Goal: Task Accomplishment & Management: Use online tool/utility

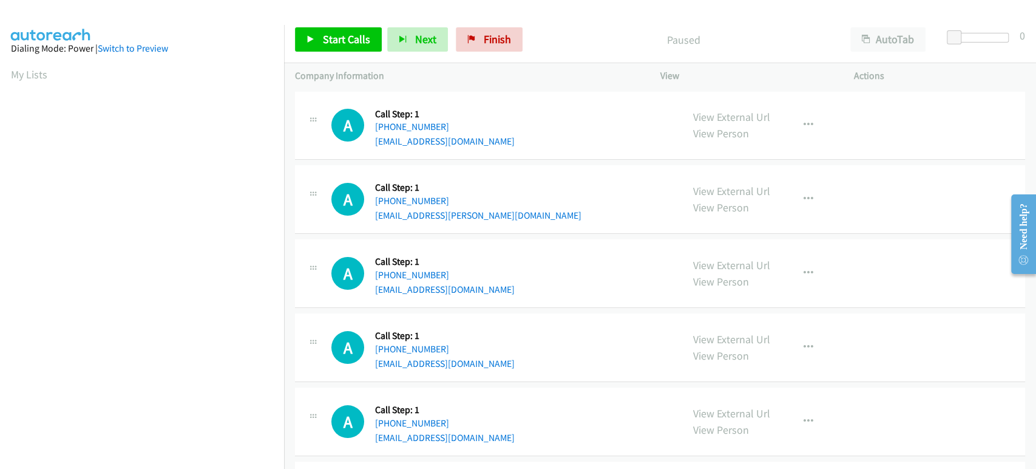
click at [335, 52] on div "Start Calls Pause Next Finish Paused AutoTab AutoTab 0" at bounding box center [660, 39] width 752 height 47
click at [334, 44] on span "Start Calls" at bounding box center [346, 39] width 47 height 14
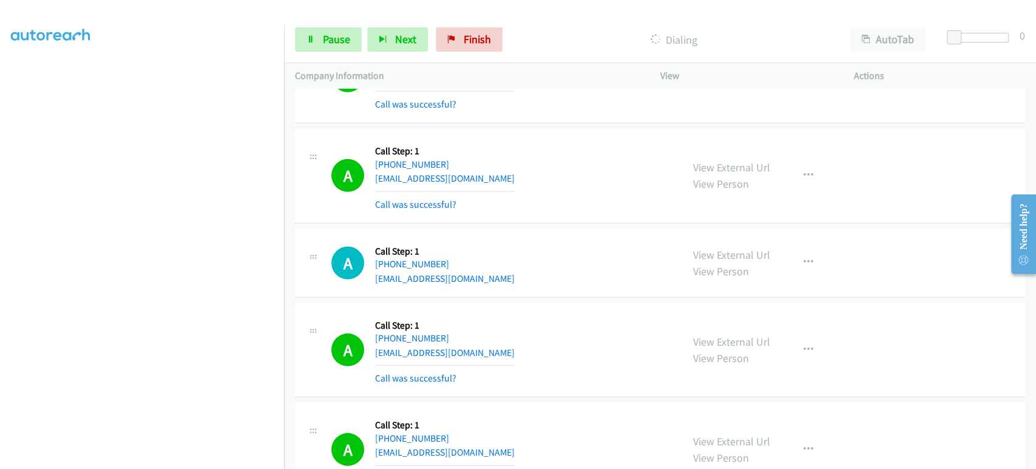
scroll to position [2766, 0]
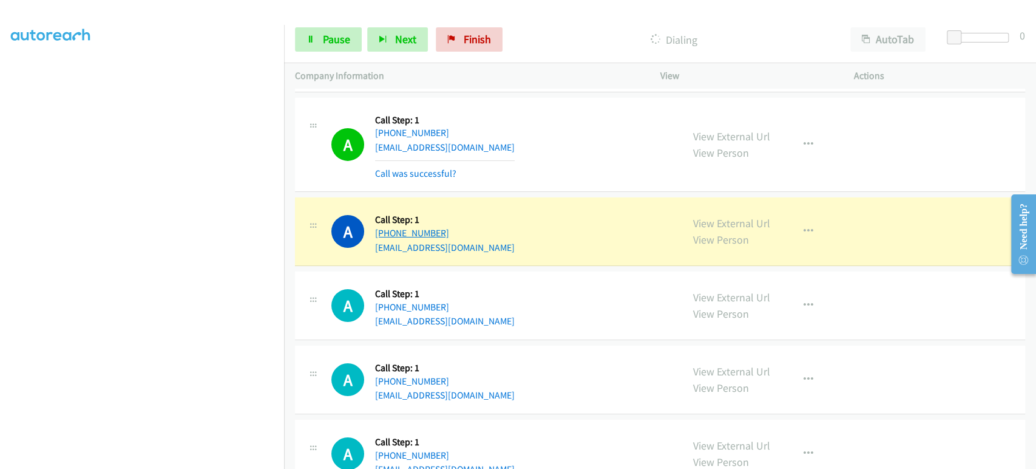
drag, startPoint x: 452, startPoint y: 225, endPoint x: 387, endPoint y: 224, distance: 65.6
click at [387, 226] on div "+1 650-664-8633" at bounding box center [445, 233] width 140 height 15
copy link "650-664-8633"
click at [337, 41] on span "Pause" at bounding box center [336, 39] width 27 height 14
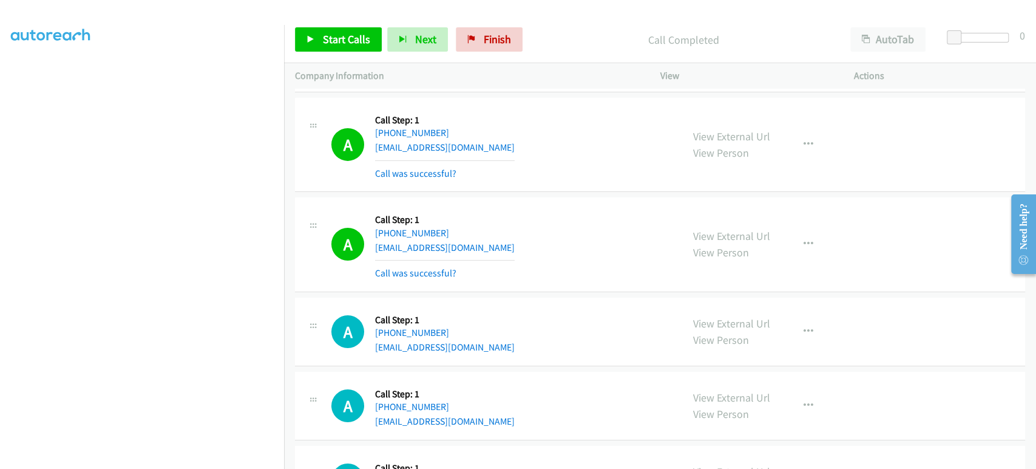
click at [590, 24] on div "Start Calls Pause Next Finish Call Completed AutoTab AutoTab 0" at bounding box center [660, 39] width 752 height 47
click at [333, 36] on span "Start Calls" at bounding box center [346, 39] width 47 height 14
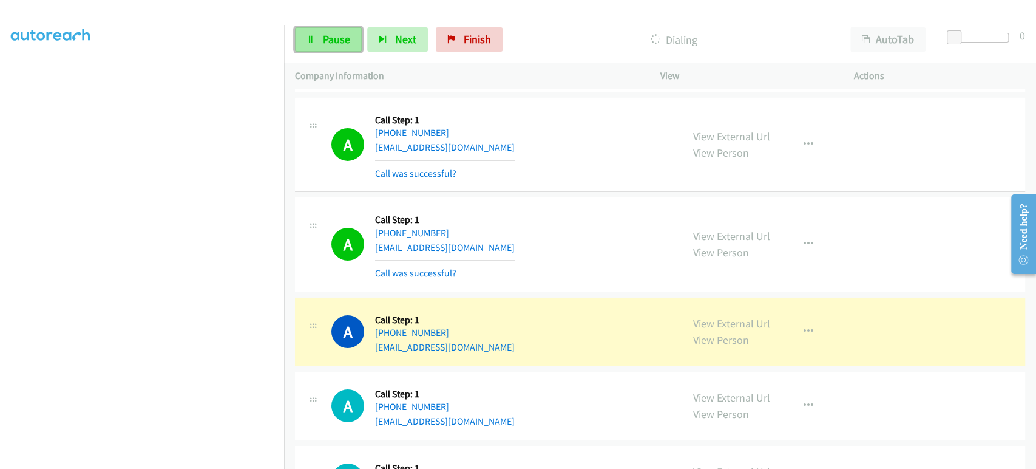
click at [316, 50] on link "Pause" at bounding box center [328, 39] width 67 height 24
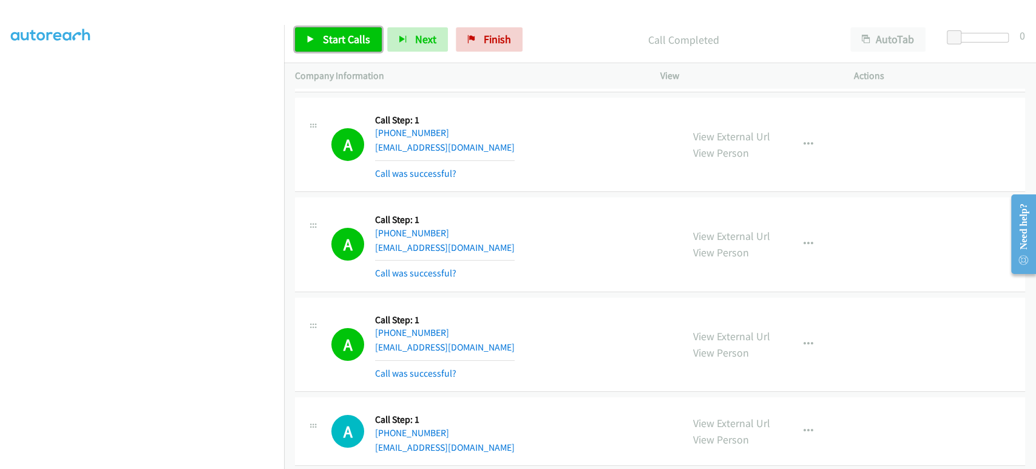
click at [348, 35] on span "Start Calls" at bounding box center [346, 39] width 47 height 14
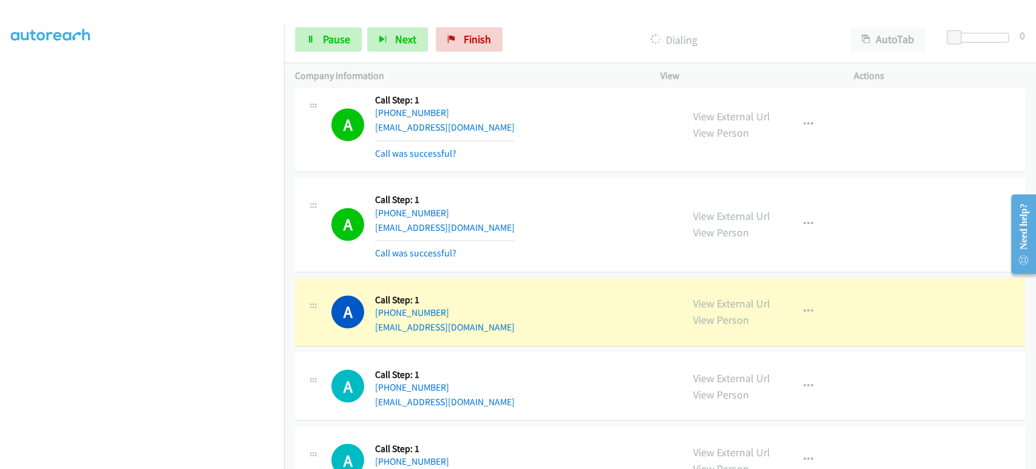
scroll to position [4385, 0]
click at [322, 47] on link "Pause" at bounding box center [328, 39] width 67 height 24
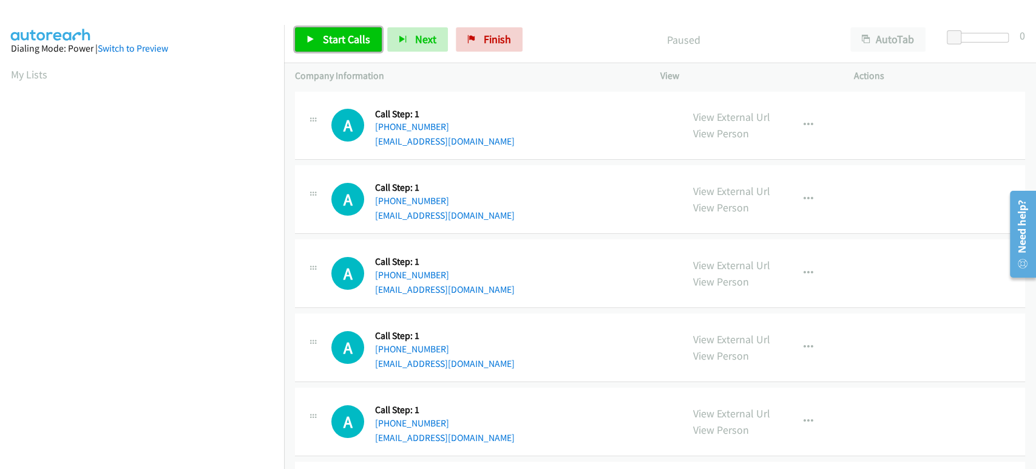
click at [352, 37] on span "Start Calls" at bounding box center [346, 39] width 47 height 14
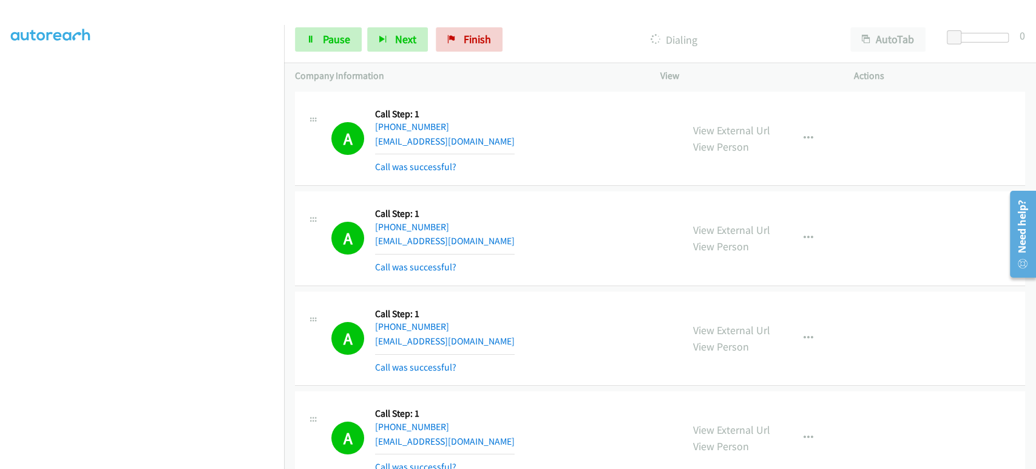
scroll to position [213, 0]
click at [383, 41] on icon "button" at bounding box center [383, 40] width 9 height 9
click at [338, 35] on span "Pause" at bounding box center [336, 39] width 27 height 14
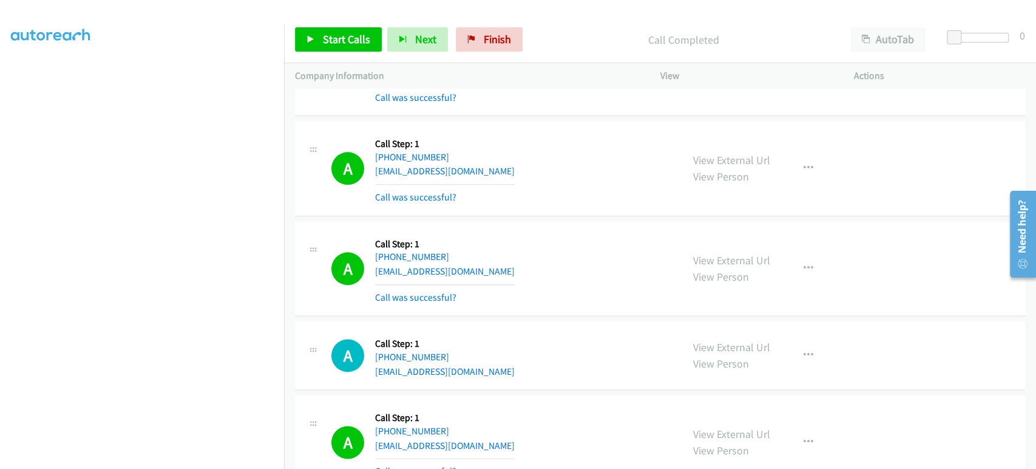
scroll to position [1012, 0]
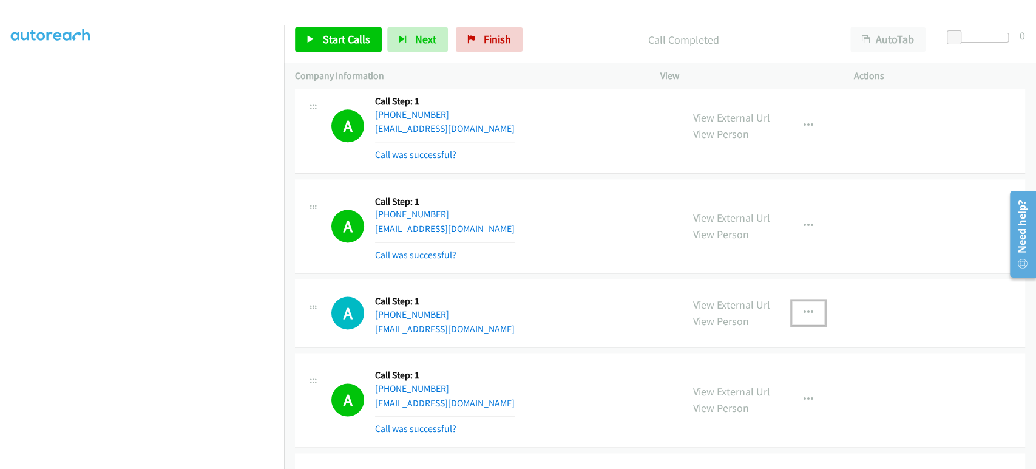
click at [807, 310] on icon "button" at bounding box center [809, 313] width 10 height 10
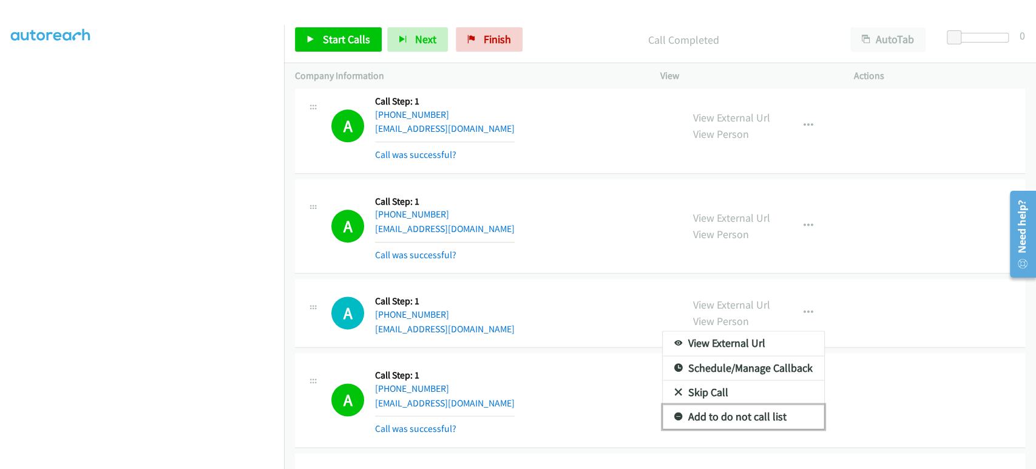
click at [706, 417] on link "Add to do not call list" at bounding box center [744, 416] width 162 height 24
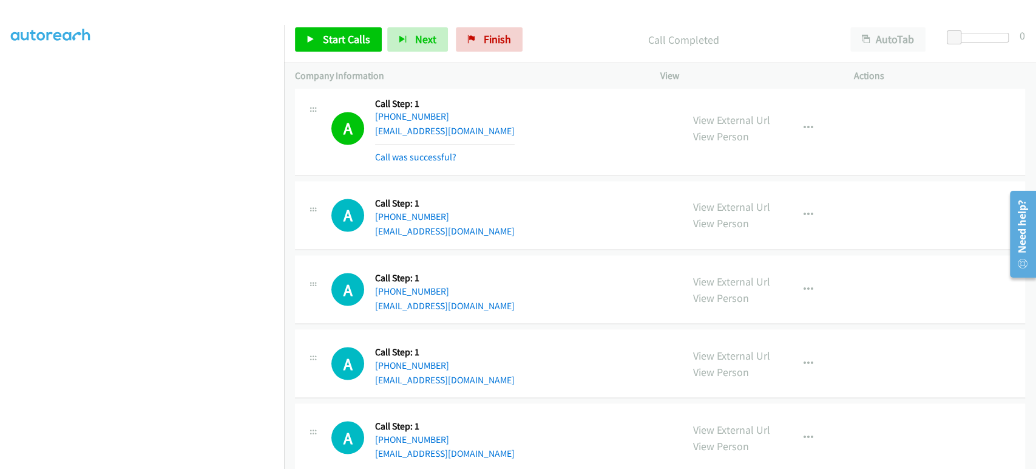
scroll to position [1484, 0]
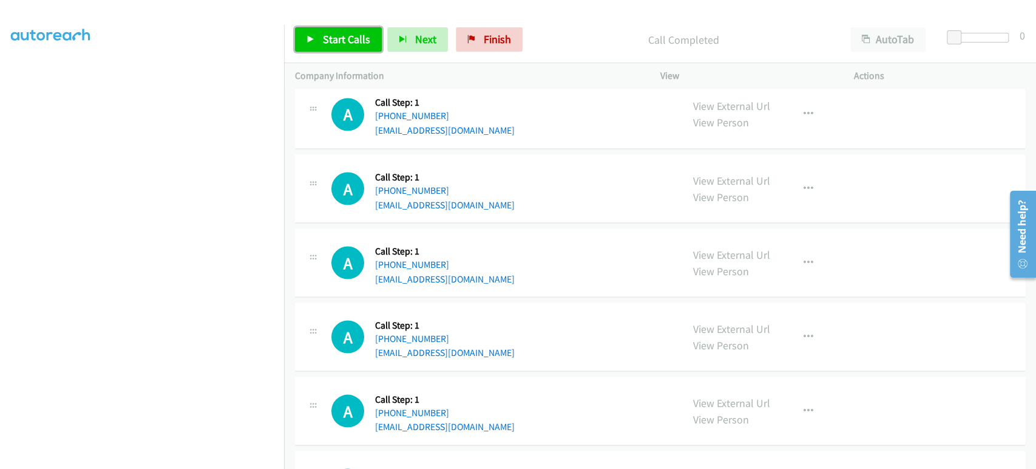
click at [336, 37] on span "Start Calls" at bounding box center [346, 39] width 47 height 14
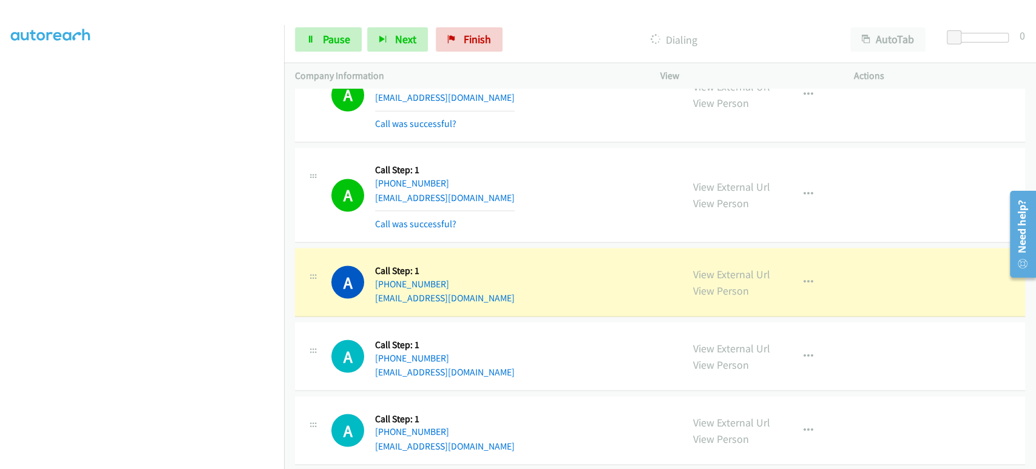
scroll to position [0, 0]
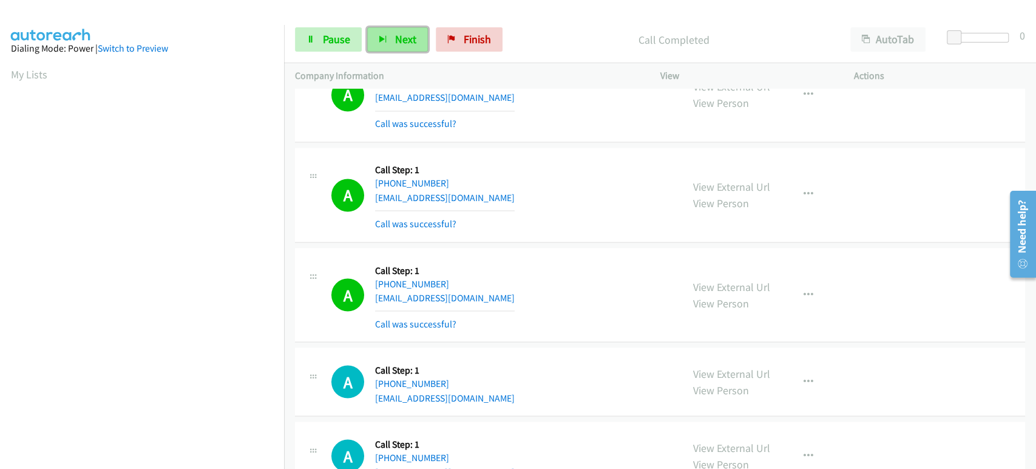
click at [395, 36] on span "Next" at bounding box center [405, 39] width 21 height 14
click at [389, 38] on button "Next" at bounding box center [397, 39] width 61 height 24
click at [349, 41] on span "Pause" at bounding box center [336, 39] width 27 height 14
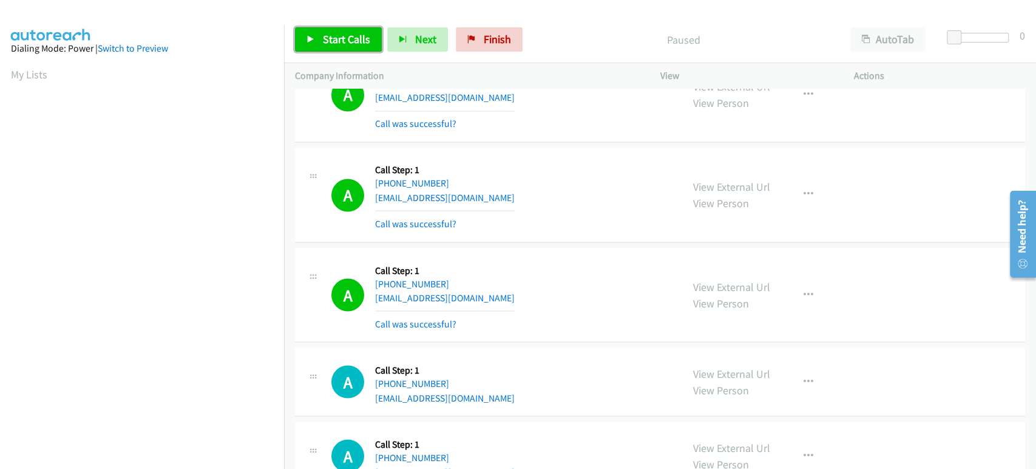
click at [345, 39] on span "Start Calls" at bounding box center [346, 39] width 47 height 14
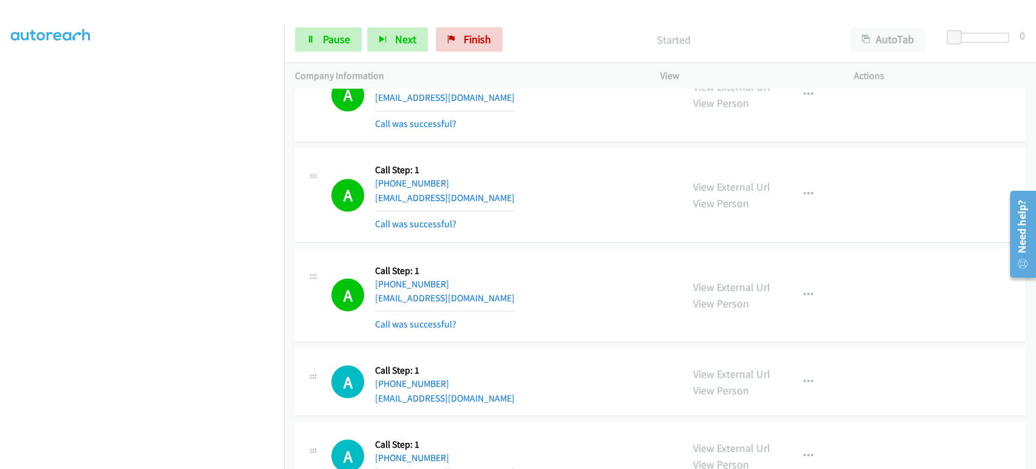
scroll to position [213, 0]
click at [223, 458] on section at bounding box center [142, 180] width 262 height 581
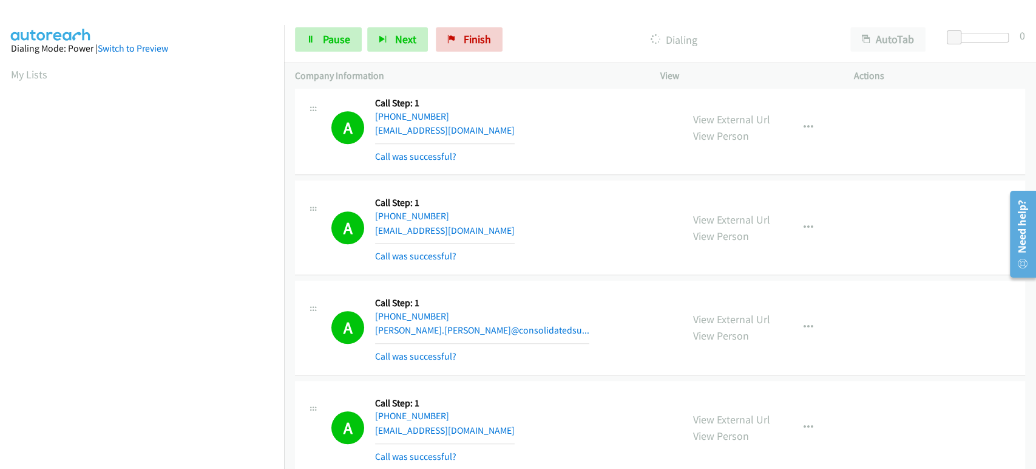
scroll to position [607, 0]
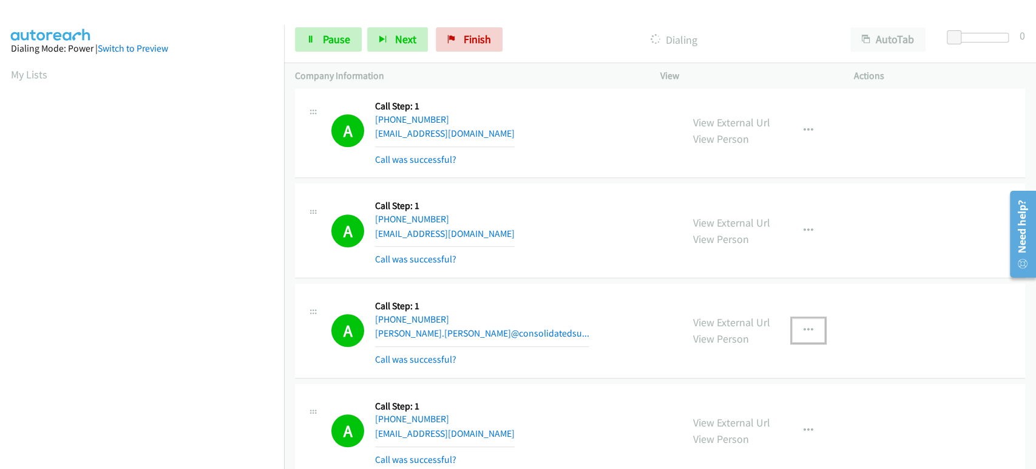
click at [804, 328] on icon "button" at bounding box center [809, 330] width 10 height 10
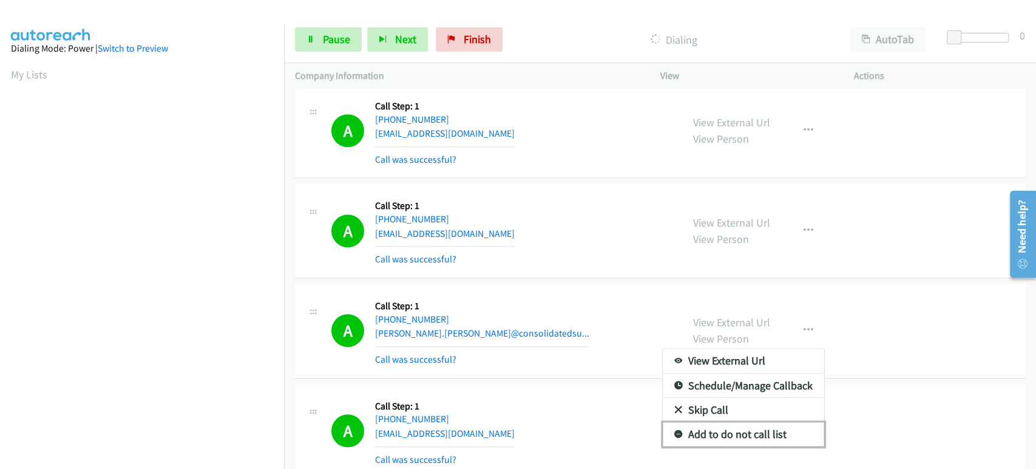
click at [757, 436] on link "Add to do not call list" at bounding box center [744, 434] width 162 height 24
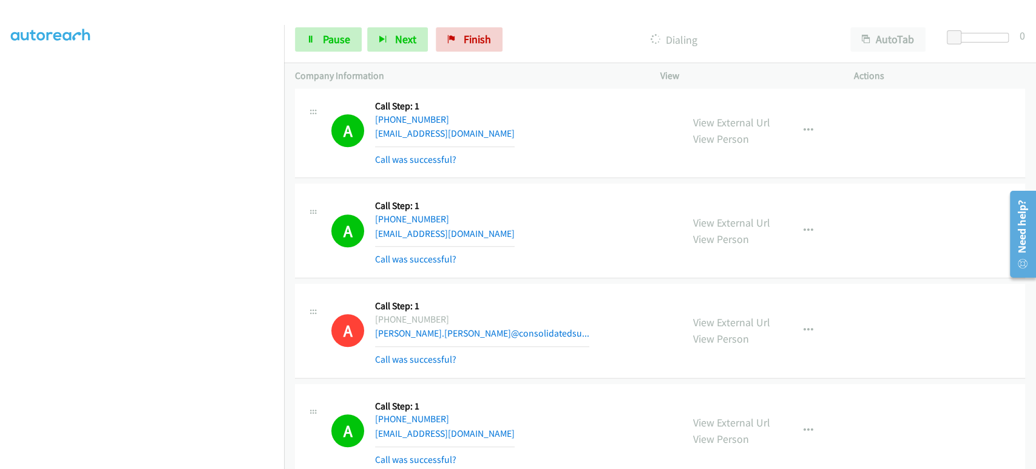
scroll to position [78, 0]
click at [325, 42] on span "Pause" at bounding box center [336, 39] width 27 height 14
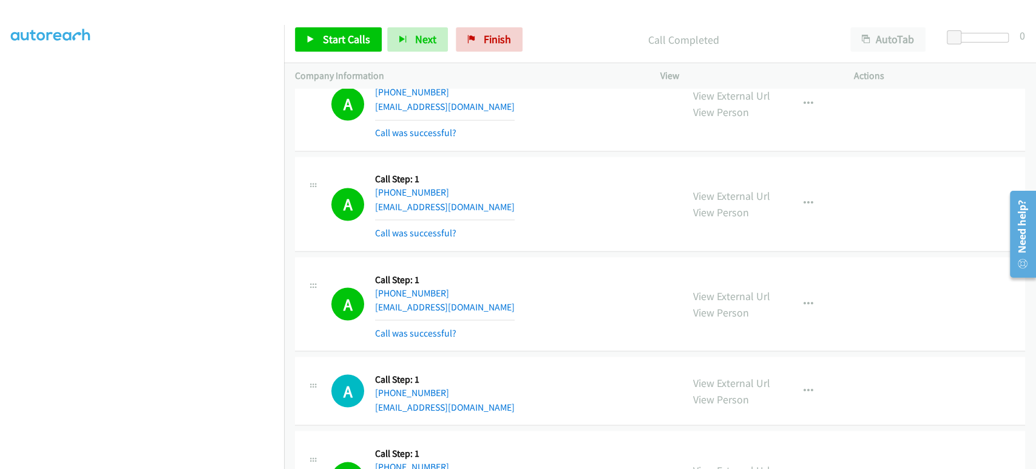
scroll to position [1416, 0]
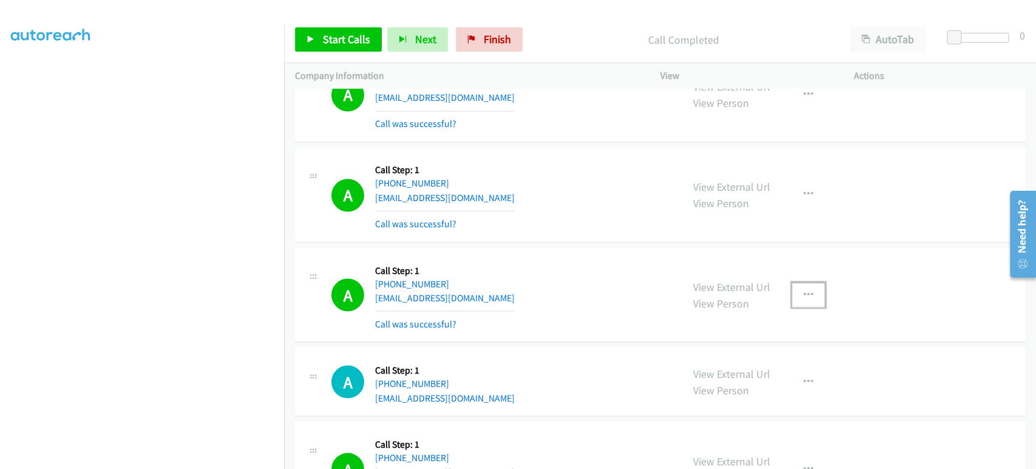
click at [804, 290] on icon "button" at bounding box center [809, 295] width 10 height 10
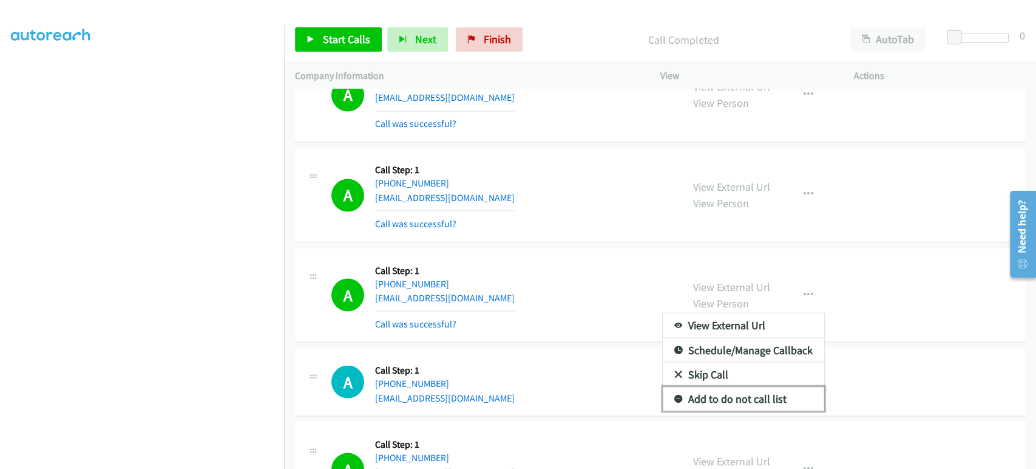
click at [727, 393] on link "Add to do not call list" at bounding box center [744, 398] width 162 height 24
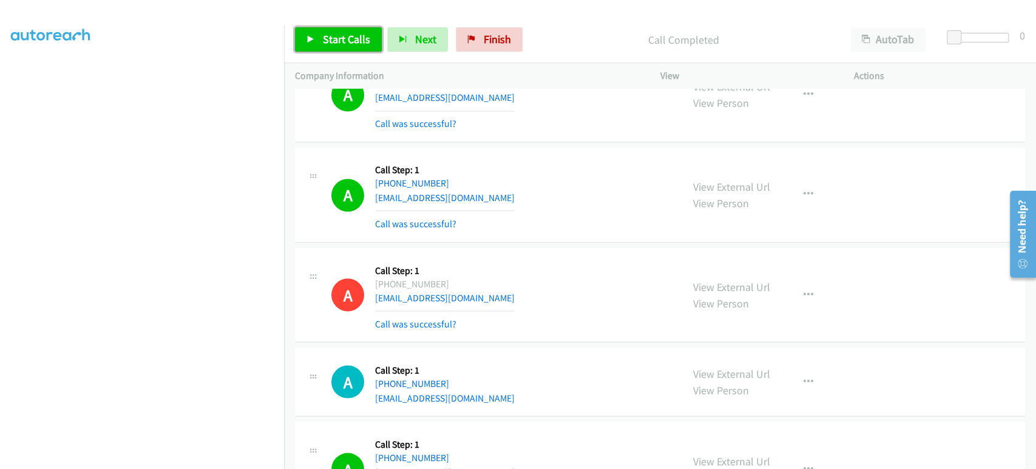
click at [335, 43] on span "Start Calls" at bounding box center [346, 39] width 47 height 14
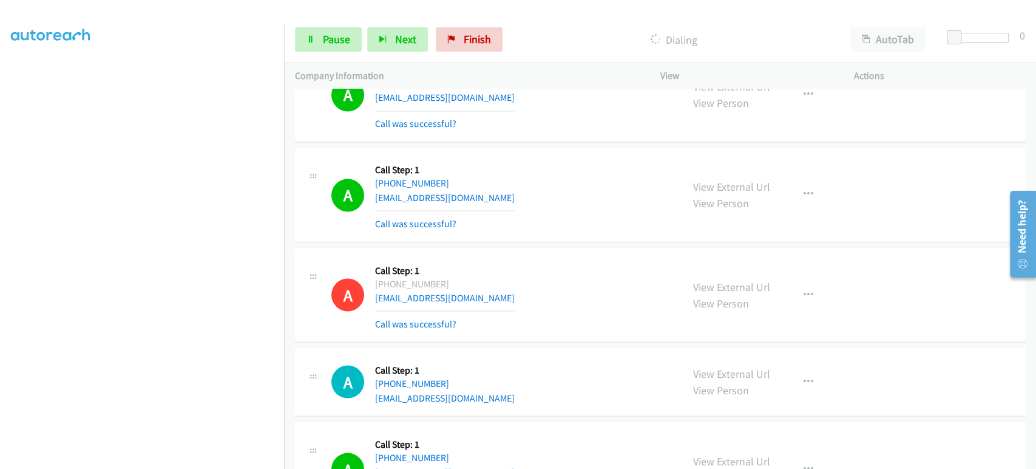
scroll to position [0, 0]
click at [328, 36] on span "Pause" at bounding box center [336, 39] width 27 height 14
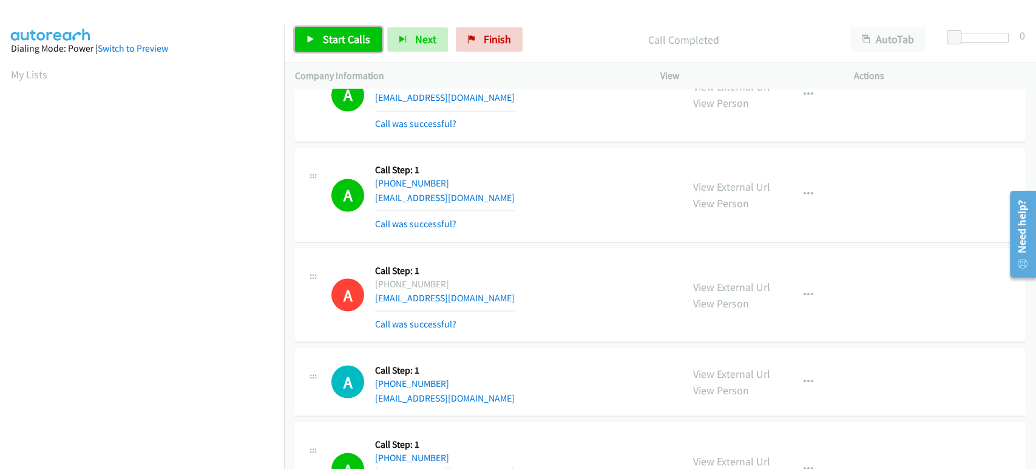
click at [327, 42] on span "Start Calls" at bounding box center [346, 39] width 47 height 14
click at [323, 41] on span "Pause" at bounding box center [336, 39] width 27 height 14
drag, startPoint x: 464, startPoint y: 43, endPoint x: 311, endPoint y: 46, distance: 153.0
click at [464, 43] on link "Finish" at bounding box center [489, 39] width 67 height 24
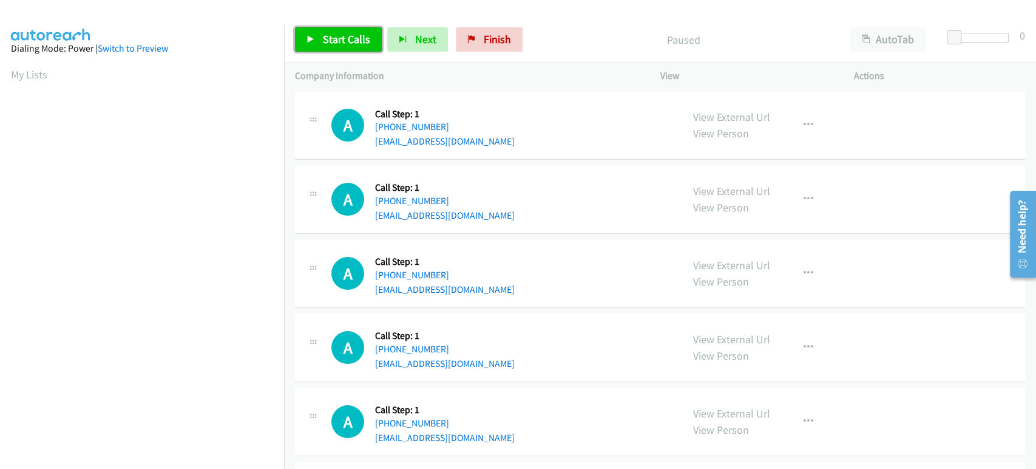
click at [339, 45] on span "Start Calls" at bounding box center [346, 39] width 47 height 14
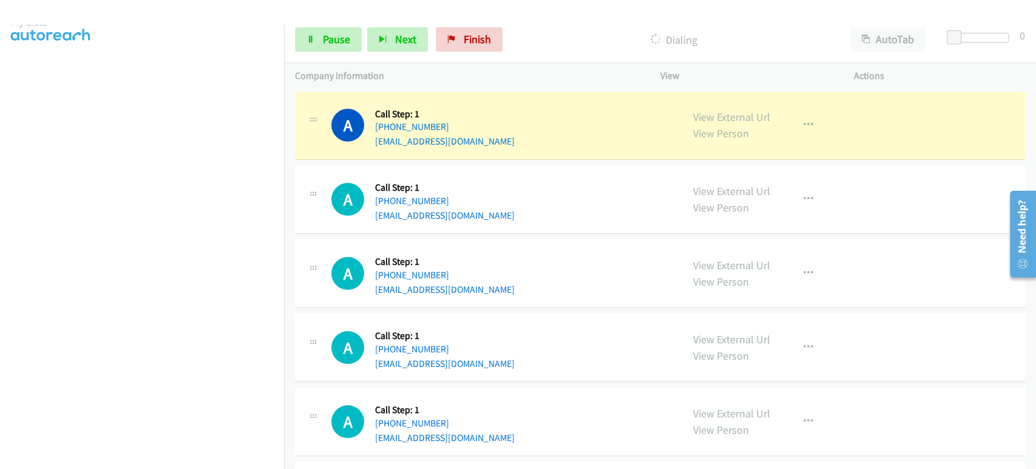
scroll to position [202, 0]
click at [322, 46] on link "Pause" at bounding box center [328, 39] width 67 height 24
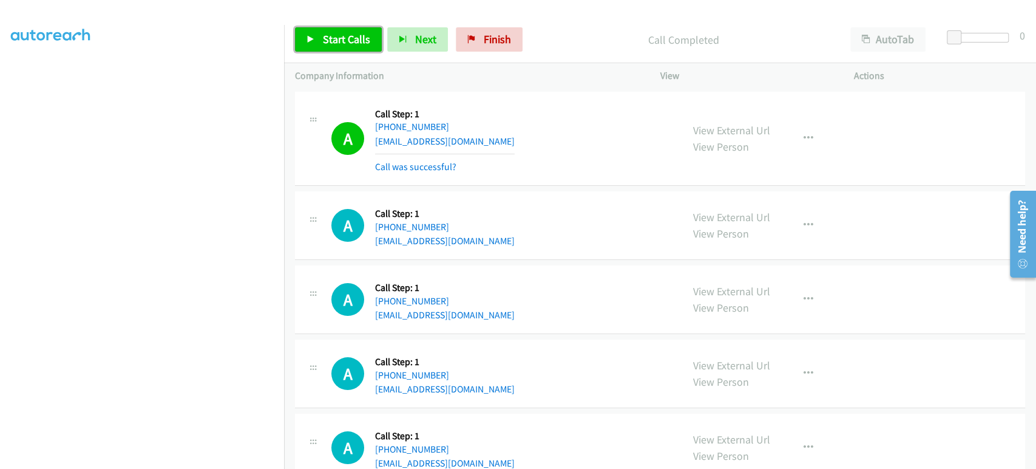
click at [324, 39] on span "Start Calls" at bounding box center [346, 39] width 47 height 14
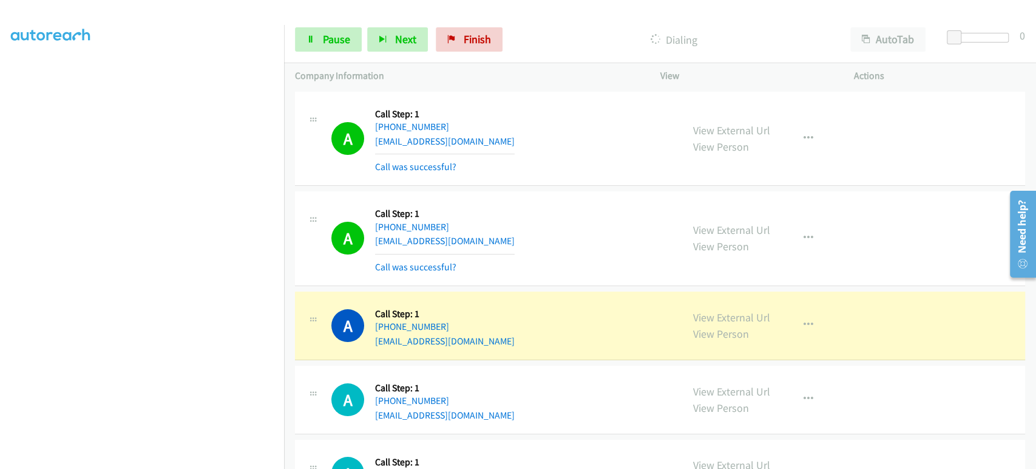
scroll to position [0, 0]
click at [343, 38] on span "Pause" at bounding box center [336, 39] width 27 height 14
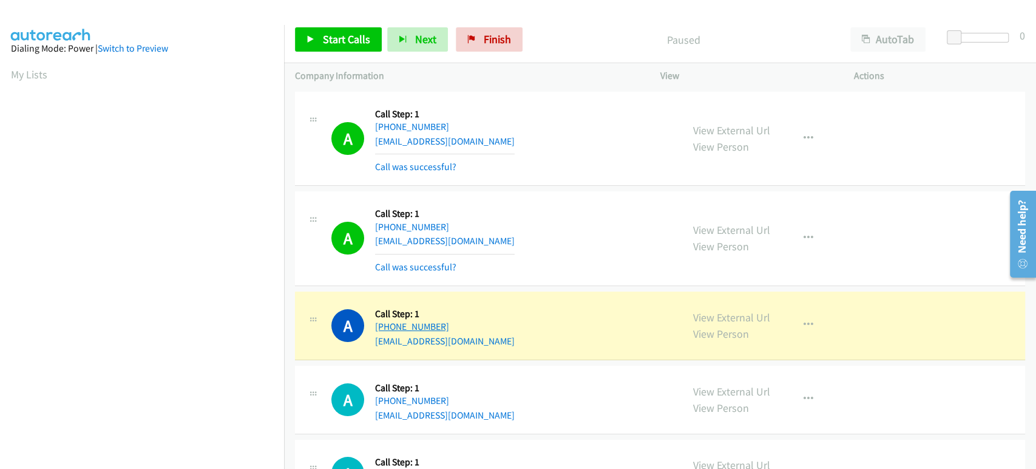
scroll to position [213, 0]
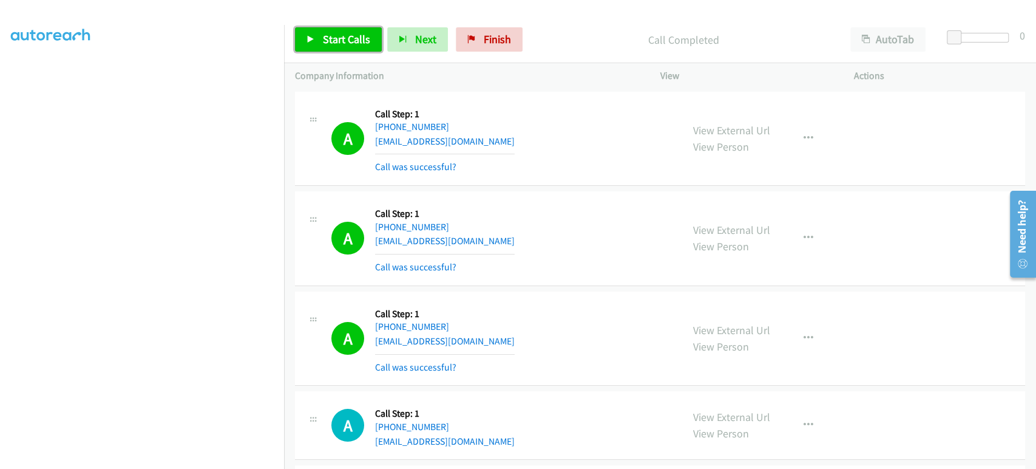
click at [336, 33] on span "Start Calls" at bounding box center [346, 39] width 47 height 14
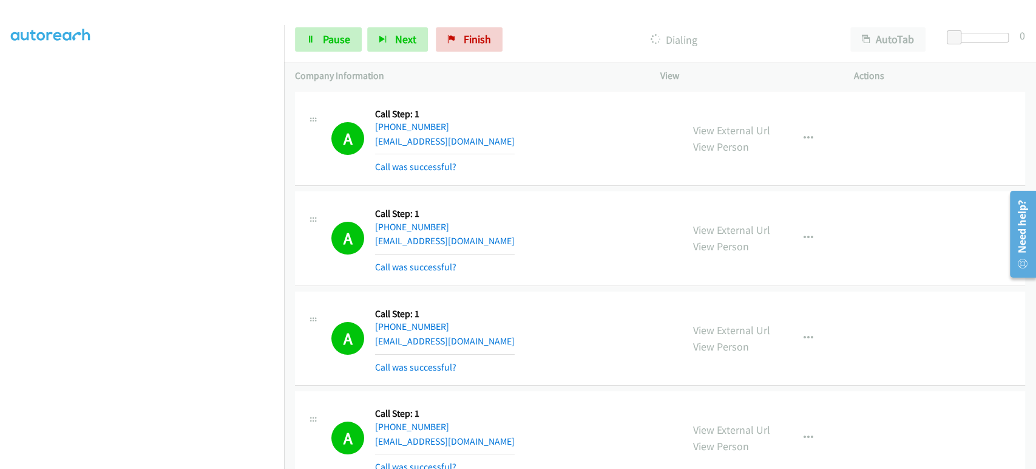
scroll to position [0, 0]
click at [335, 43] on span "Pause" at bounding box center [336, 39] width 27 height 14
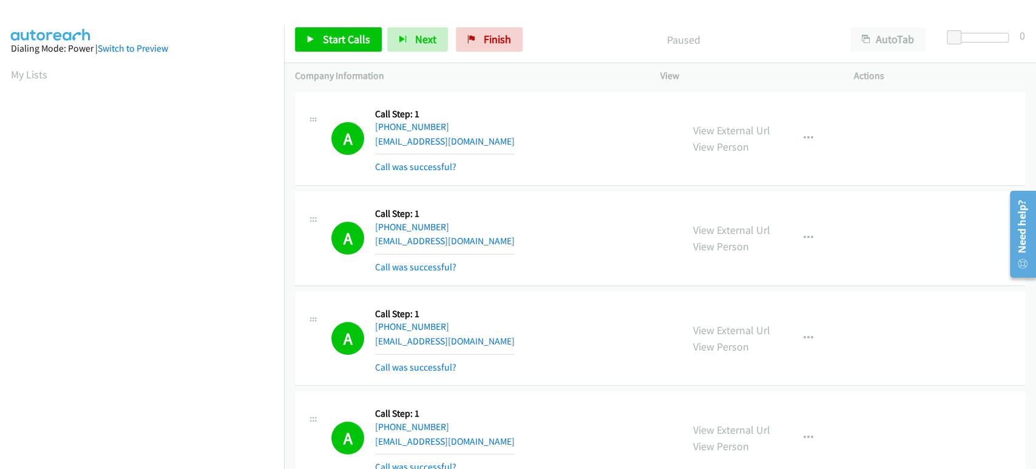
scroll to position [213, 0]
click at [334, 41] on span "Start Calls" at bounding box center [346, 39] width 47 height 14
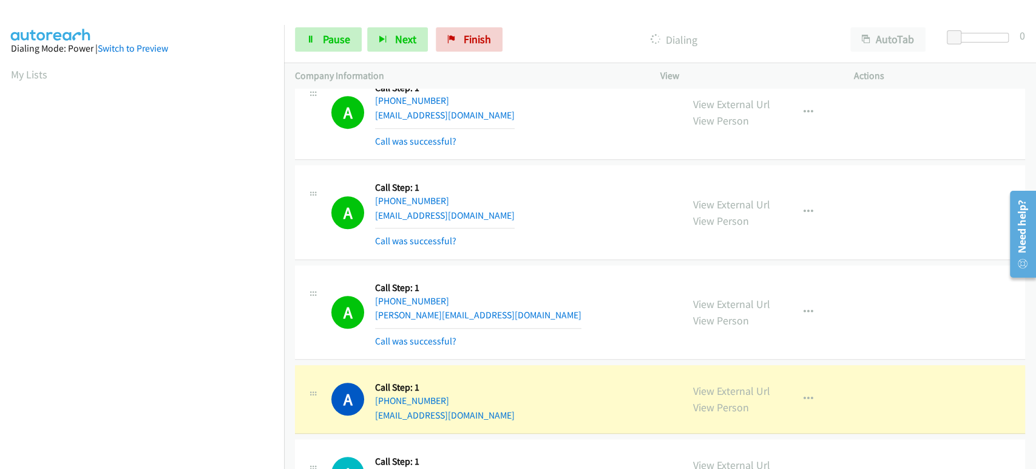
scroll to position [404, 0]
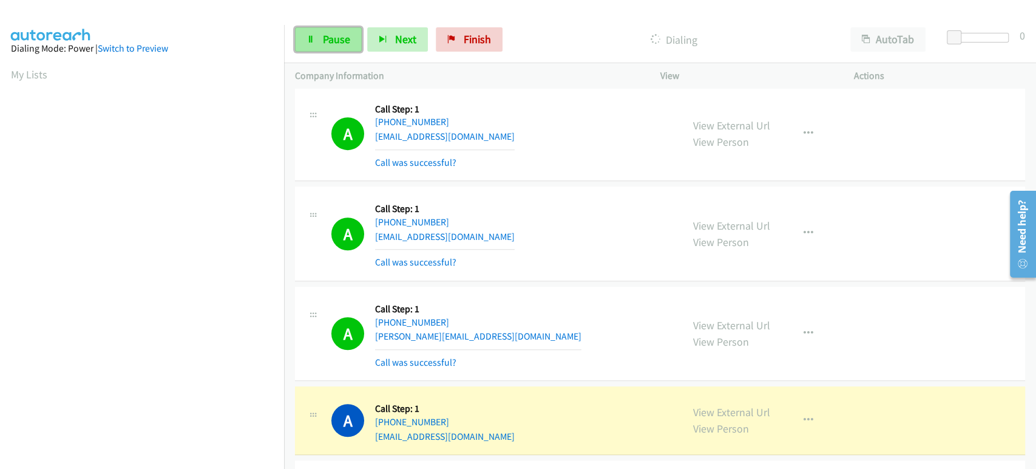
click at [319, 30] on link "Pause" at bounding box center [328, 39] width 67 height 24
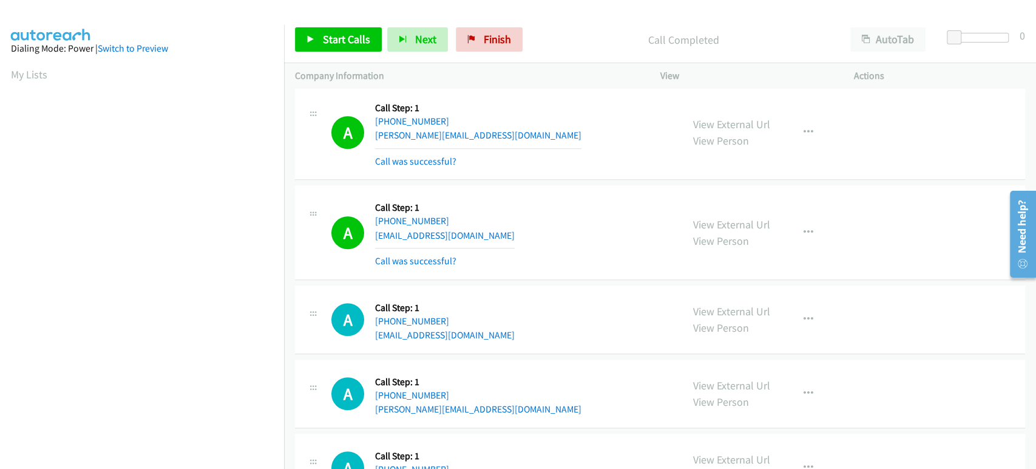
scroll to position [607, 0]
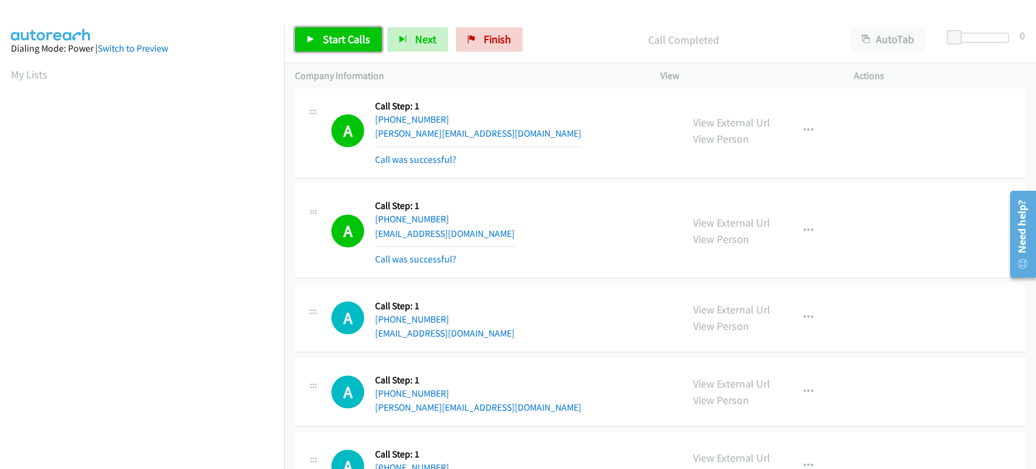
click at [355, 37] on span "Start Calls" at bounding box center [346, 39] width 47 height 14
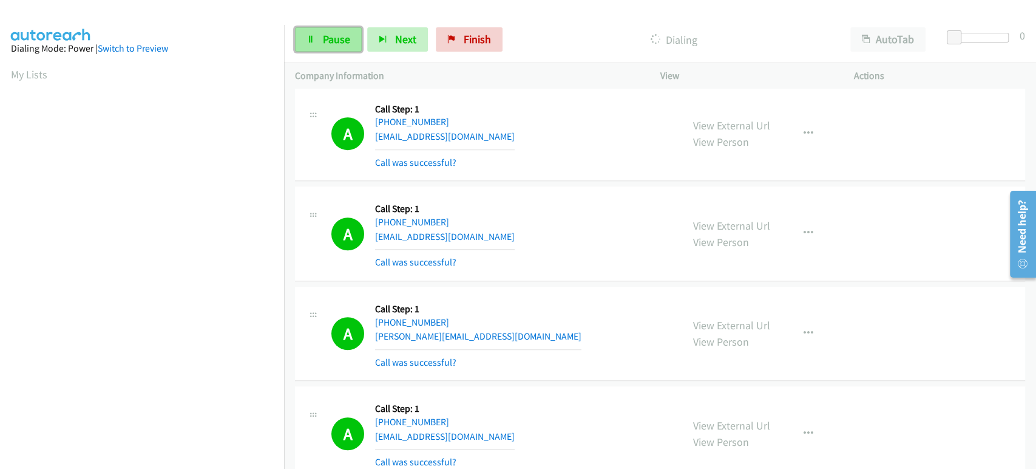
scroll to position [213, 0]
click at [333, 38] on span "Pause" at bounding box center [336, 39] width 27 height 14
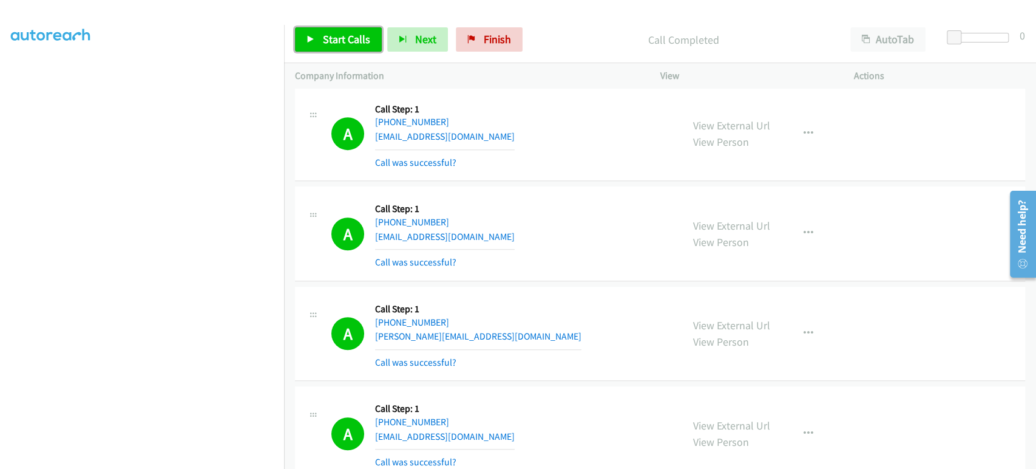
click at [324, 35] on span "Start Calls" at bounding box center [346, 39] width 47 height 14
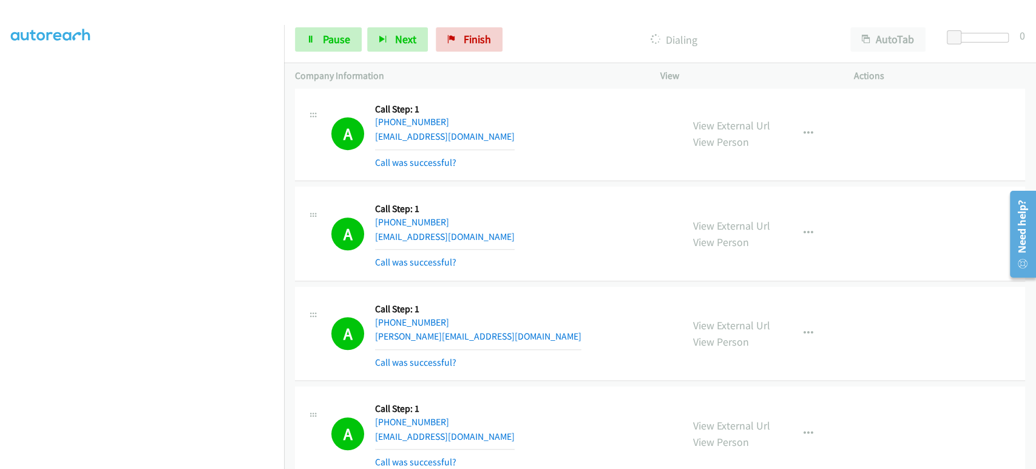
click at [175, 458] on section at bounding box center [142, 180] width 262 height 581
click at [350, 30] on link "Pause" at bounding box center [328, 39] width 67 height 24
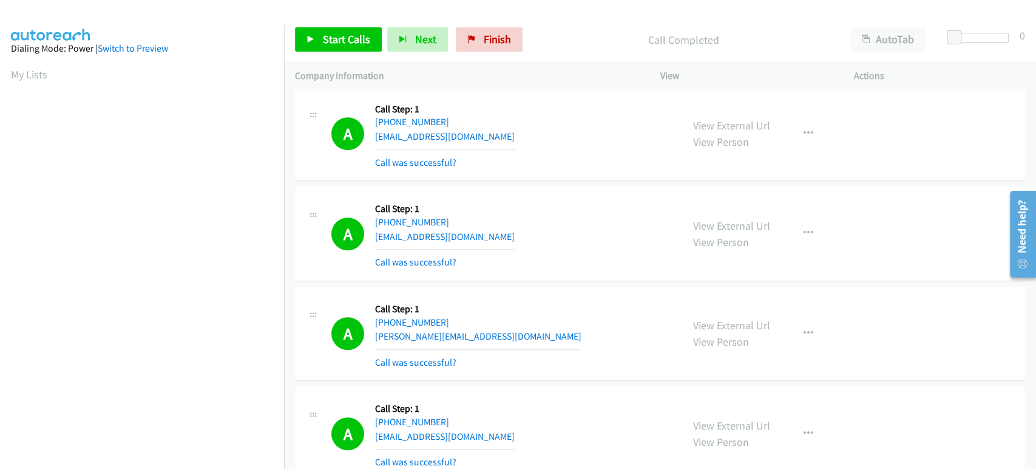
scroll to position [213, 0]
click at [329, 37] on span "Start Calls" at bounding box center [346, 39] width 47 height 14
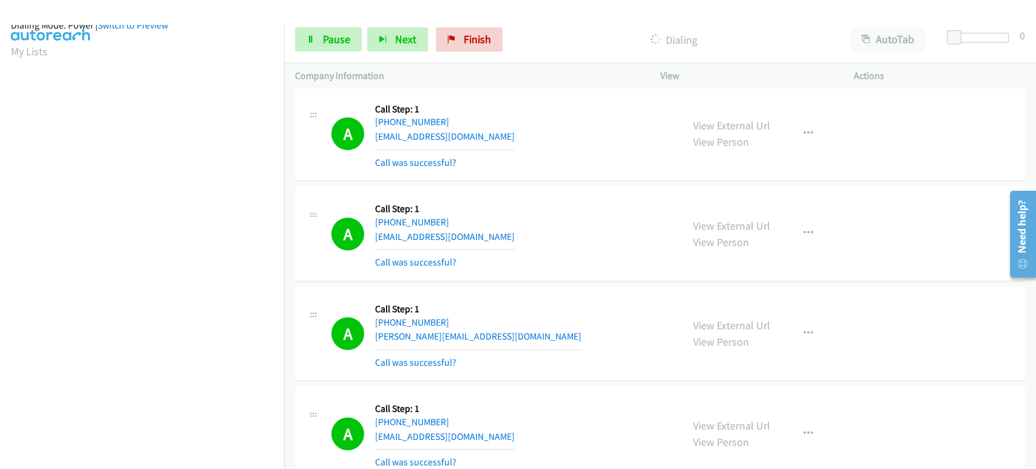
scroll to position [0, 0]
click at [317, 35] on link "Pause" at bounding box center [328, 39] width 67 height 24
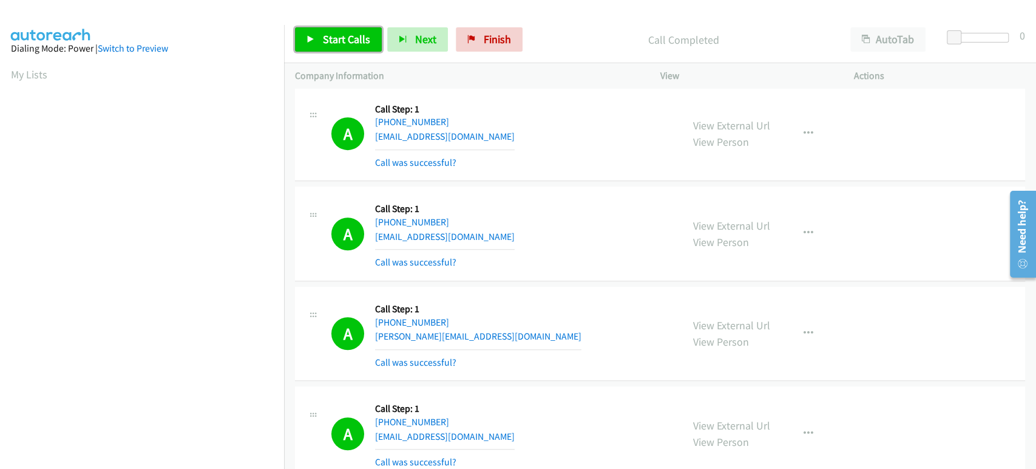
click at [335, 43] on span "Start Calls" at bounding box center [346, 39] width 47 height 14
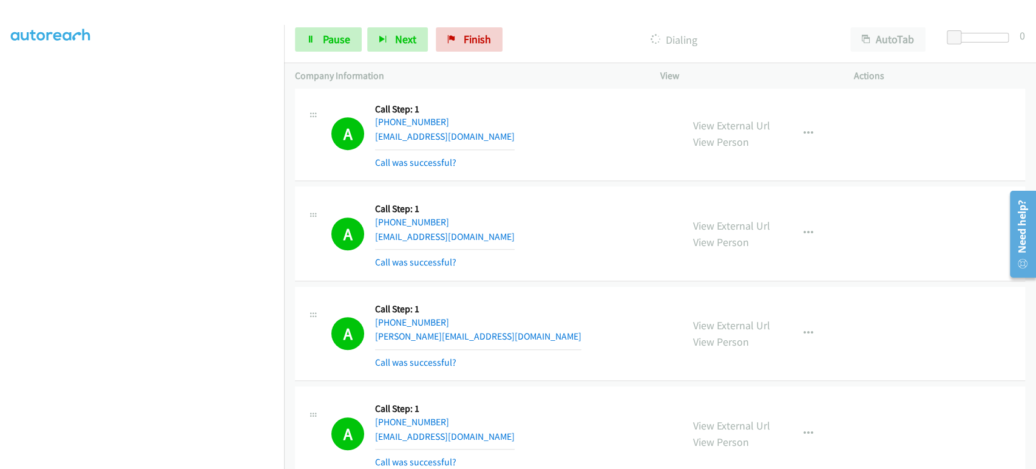
scroll to position [10, 0]
click at [323, 44] on span "Pause" at bounding box center [336, 39] width 27 height 14
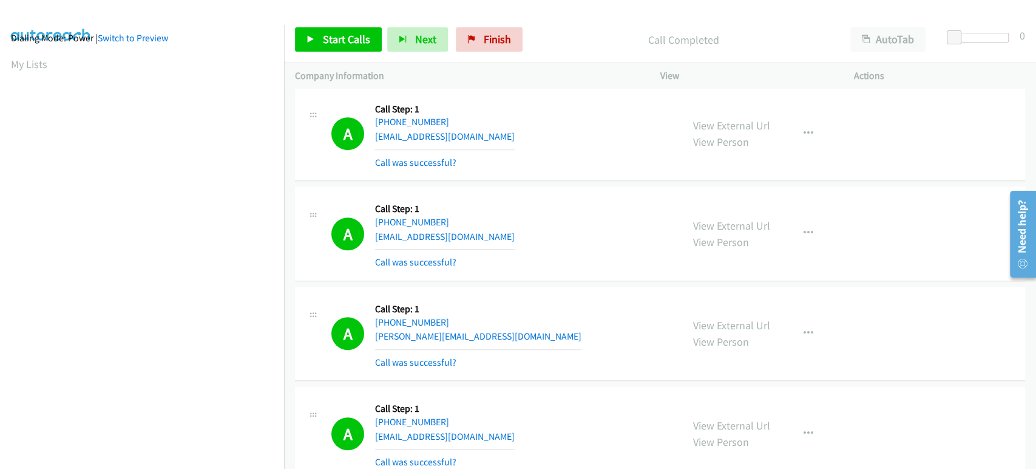
scroll to position [213, 0]
